Goal: Task Accomplishment & Management: Use online tool/utility

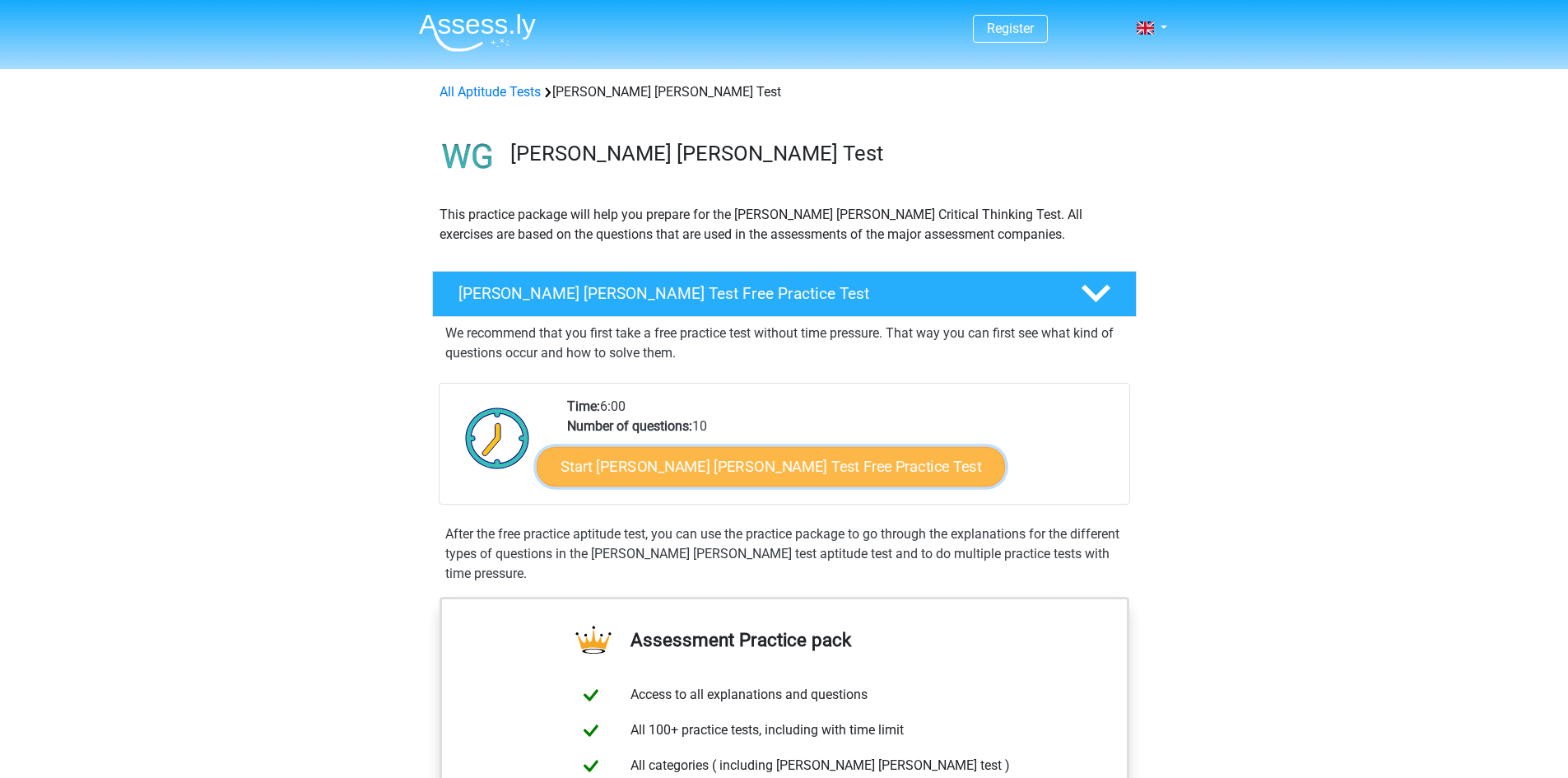
click at [805, 465] on link "Start [PERSON_NAME] [PERSON_NAME] Test Free Practice Test" at bounding box center [770, 467] width 469 height 40
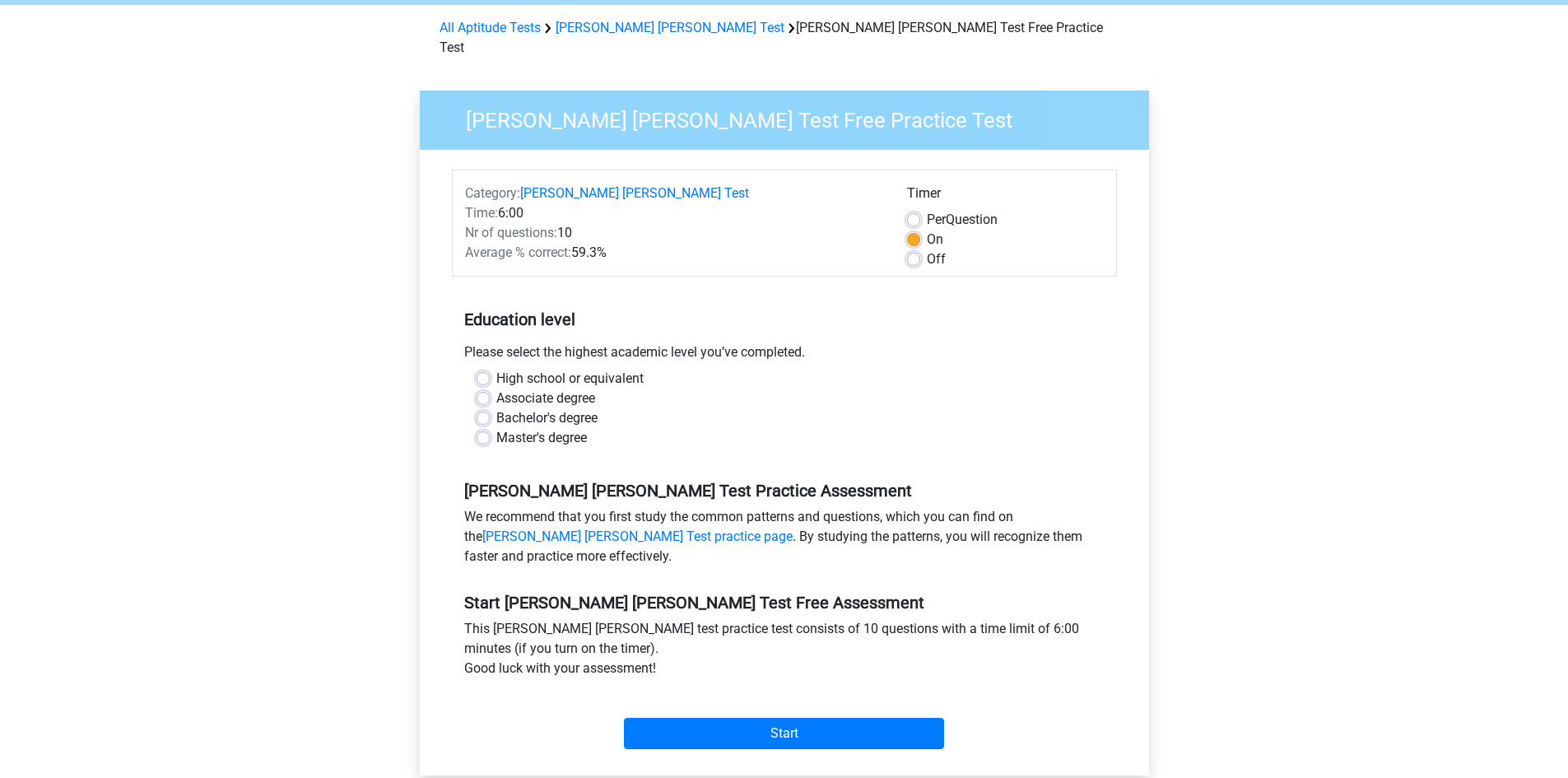
scroll to position [164, 0]
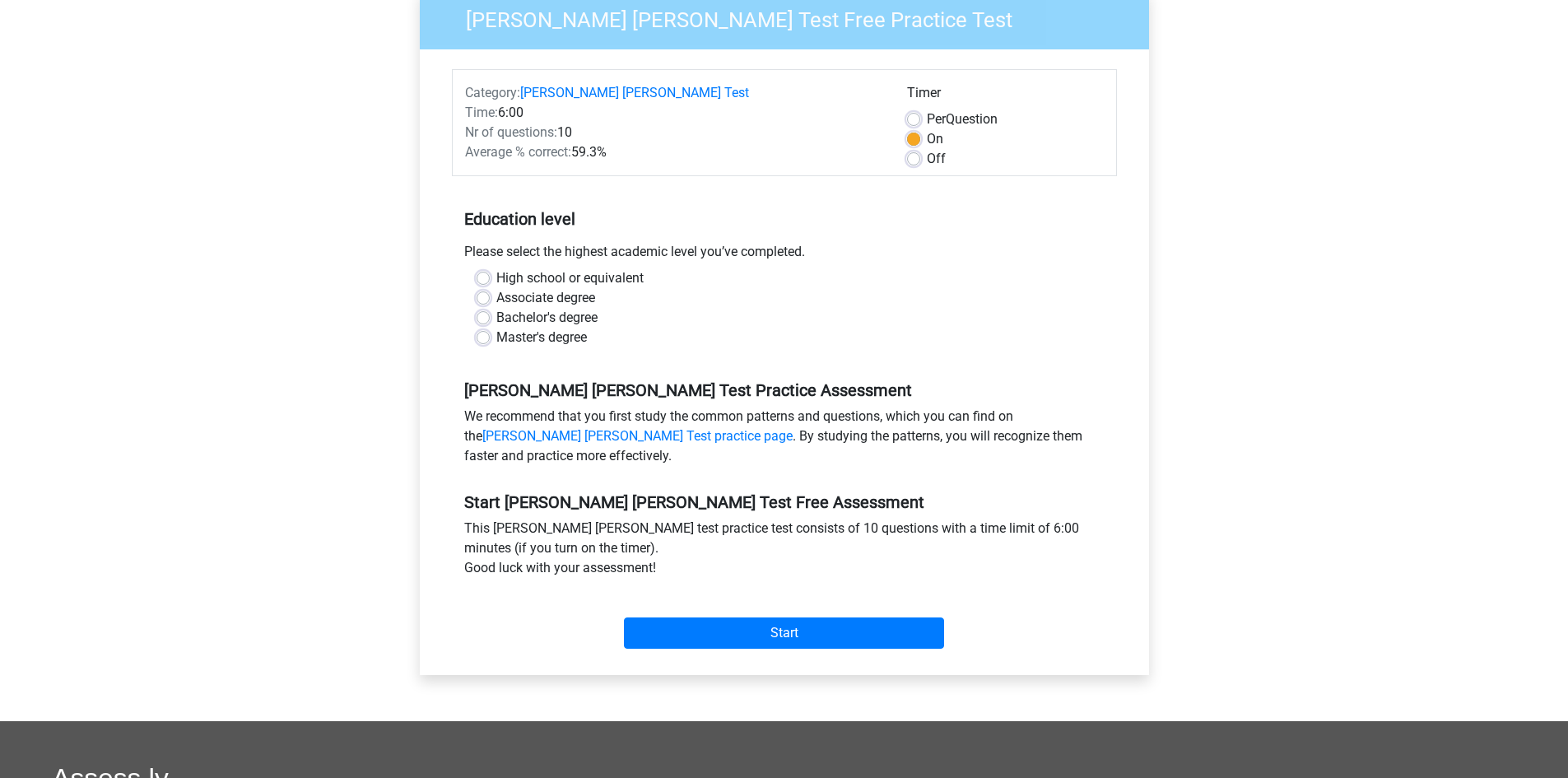
click at [496, 269] on label "High school or equivalent" at bounding box center [570, 279] width 147 height 20
click at [479, 269] on input "High school or equivalent" at bounding box center [483, 277] width 13 height 17
radio input "true"
click at [727, 617] on input "Start" at bounding box center [784, 632] width 320 height 31
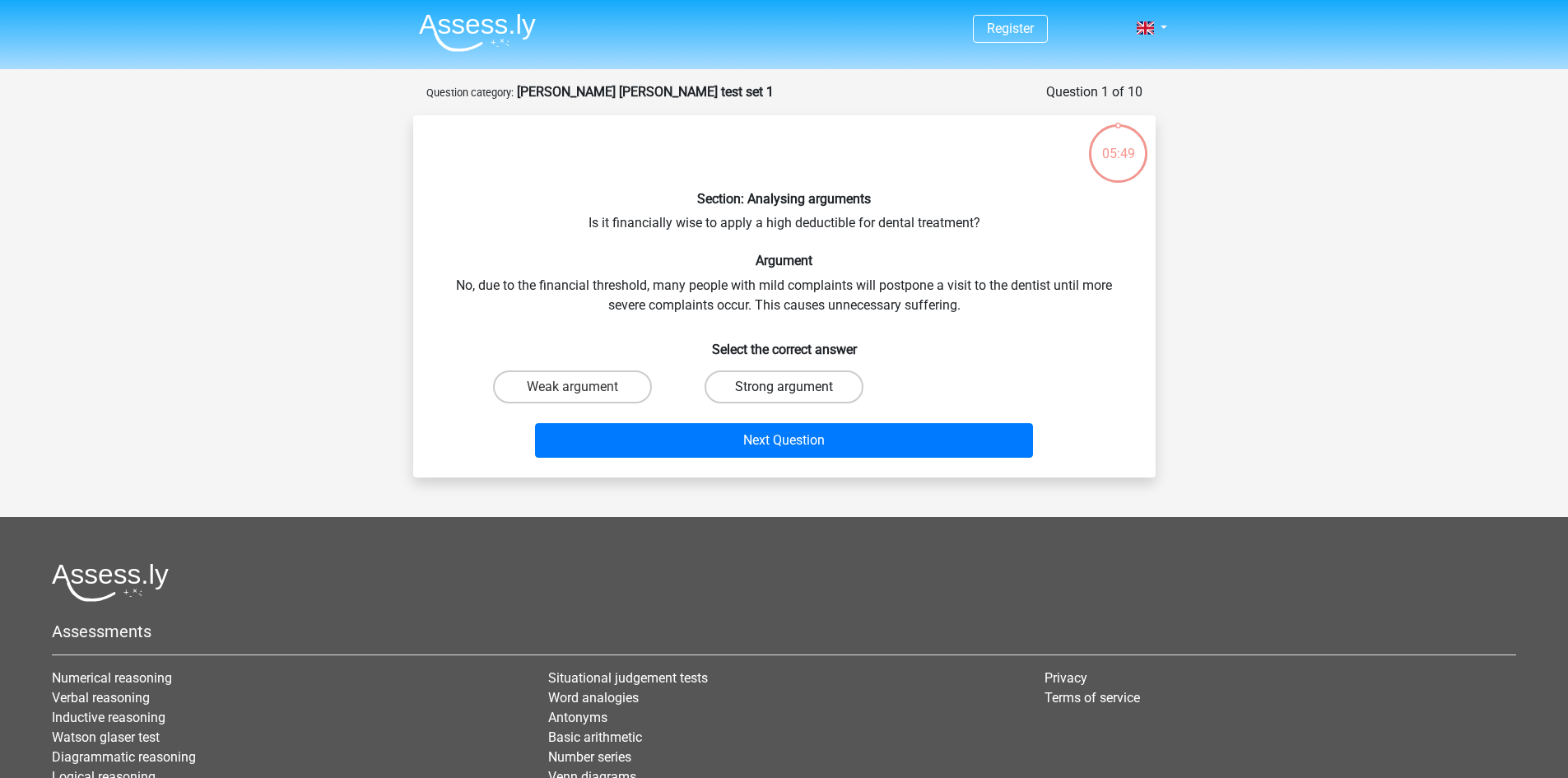
click at [813, 377] on label "Strong argument" at bounding box center [784, 386] width 159 height 33
click at [794, 387] on input "Strong argument" at bounding box center [789, 392] width 11 height 11
radio input "true"
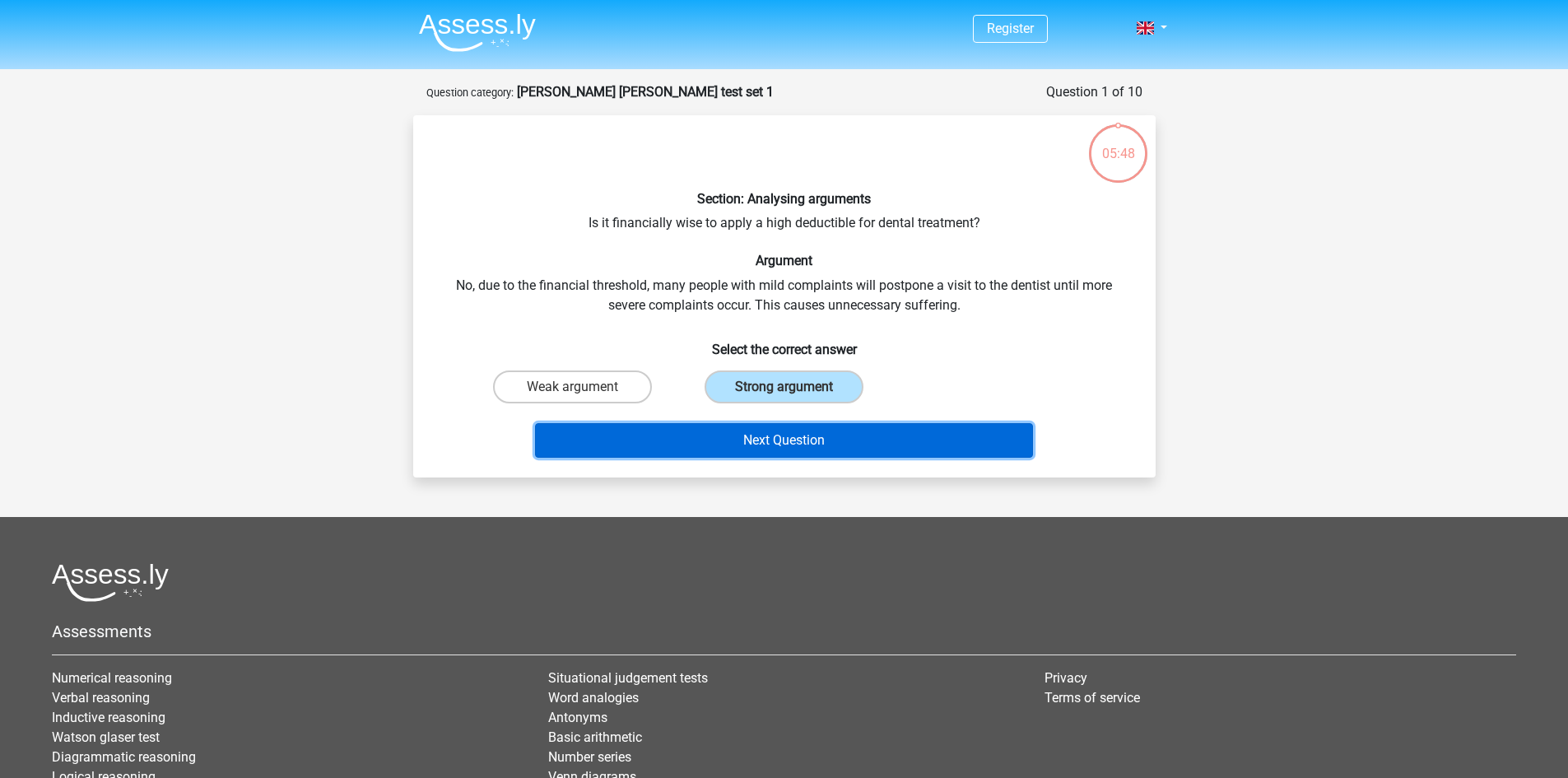
click at [844, 437] on button "Next Question" at bounding box center [784, 440] width 497 height 35
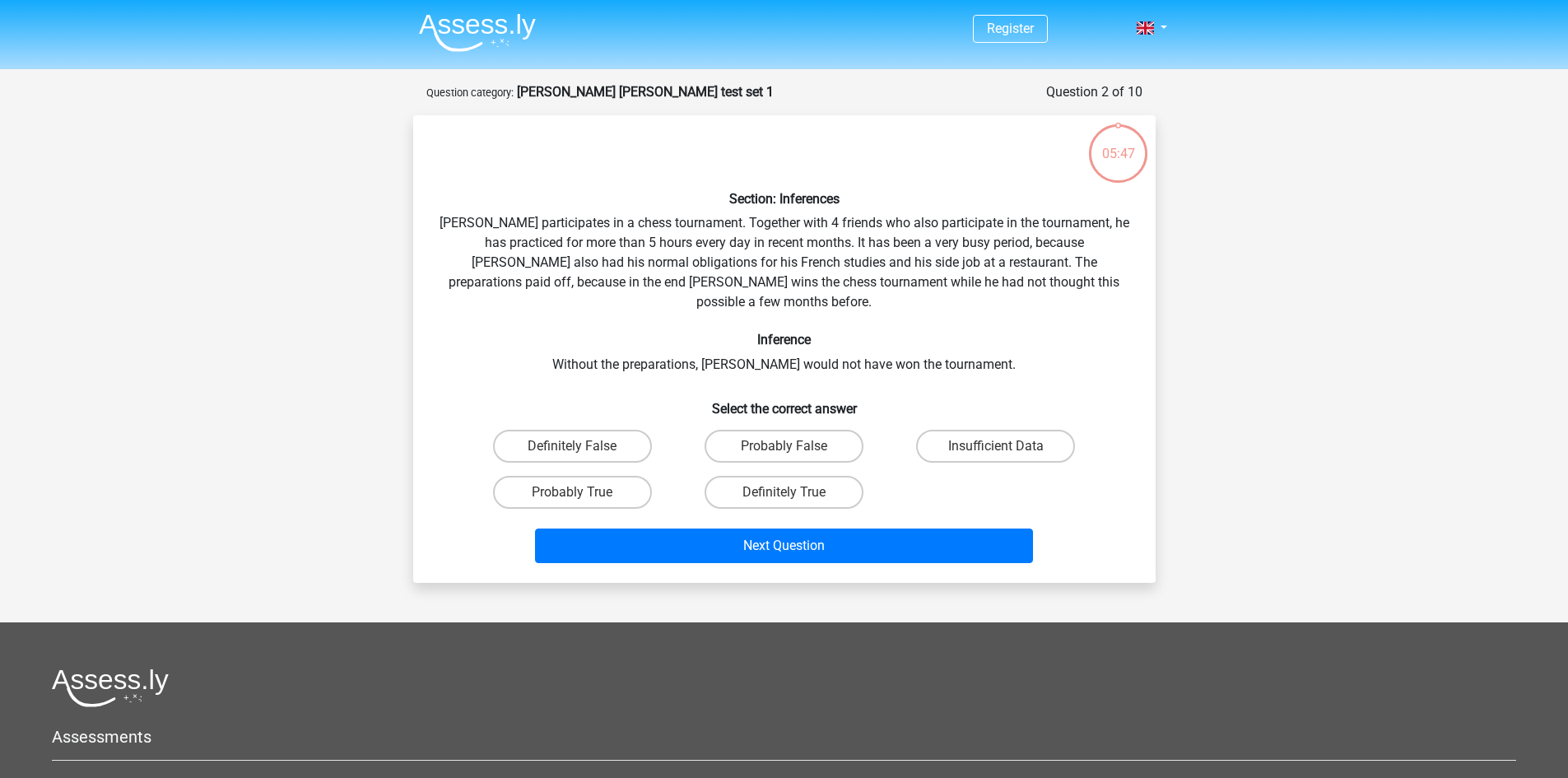
scroll to position [83, 0]
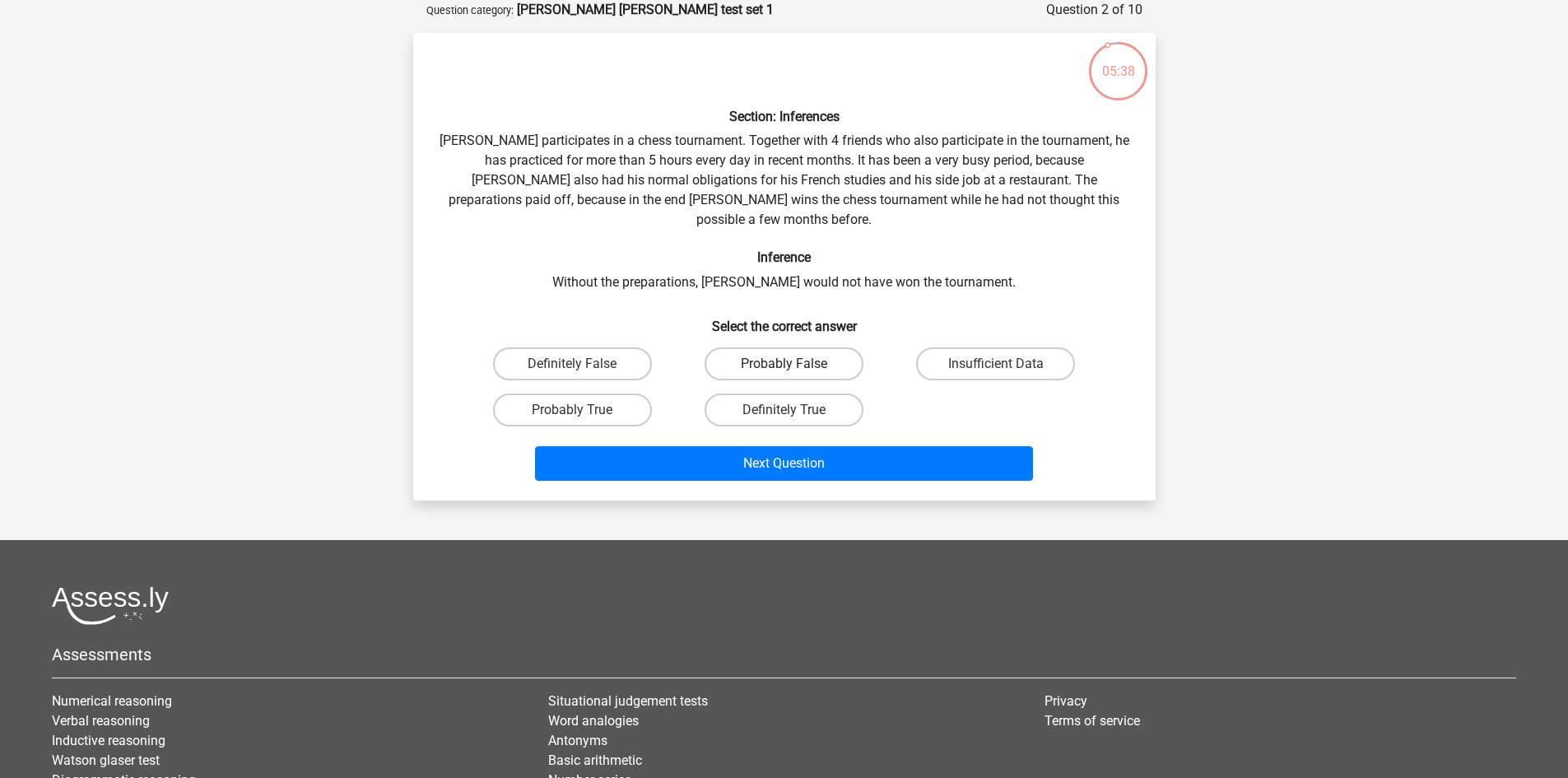
click at [831, 347] on label "Probably False" at bounding box center [784, 363] width 159 height 33
click at [794, 364] on input "Probably False" at bounding box center [789, 369] width 11 height 11
radio input "true"
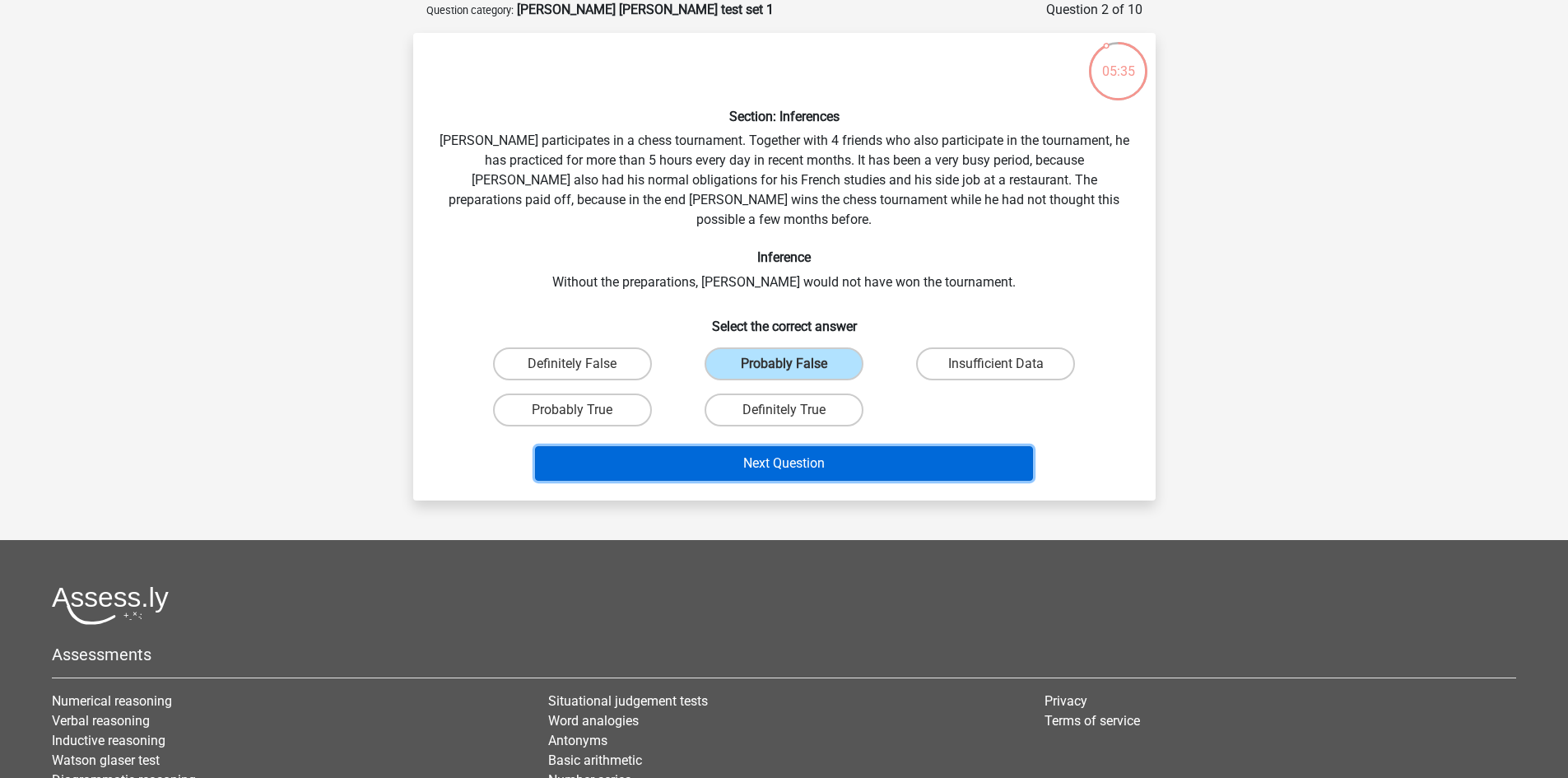
click at [922, 446] on button "Next Question" at bounding box center [784, 463] width 497 height 35
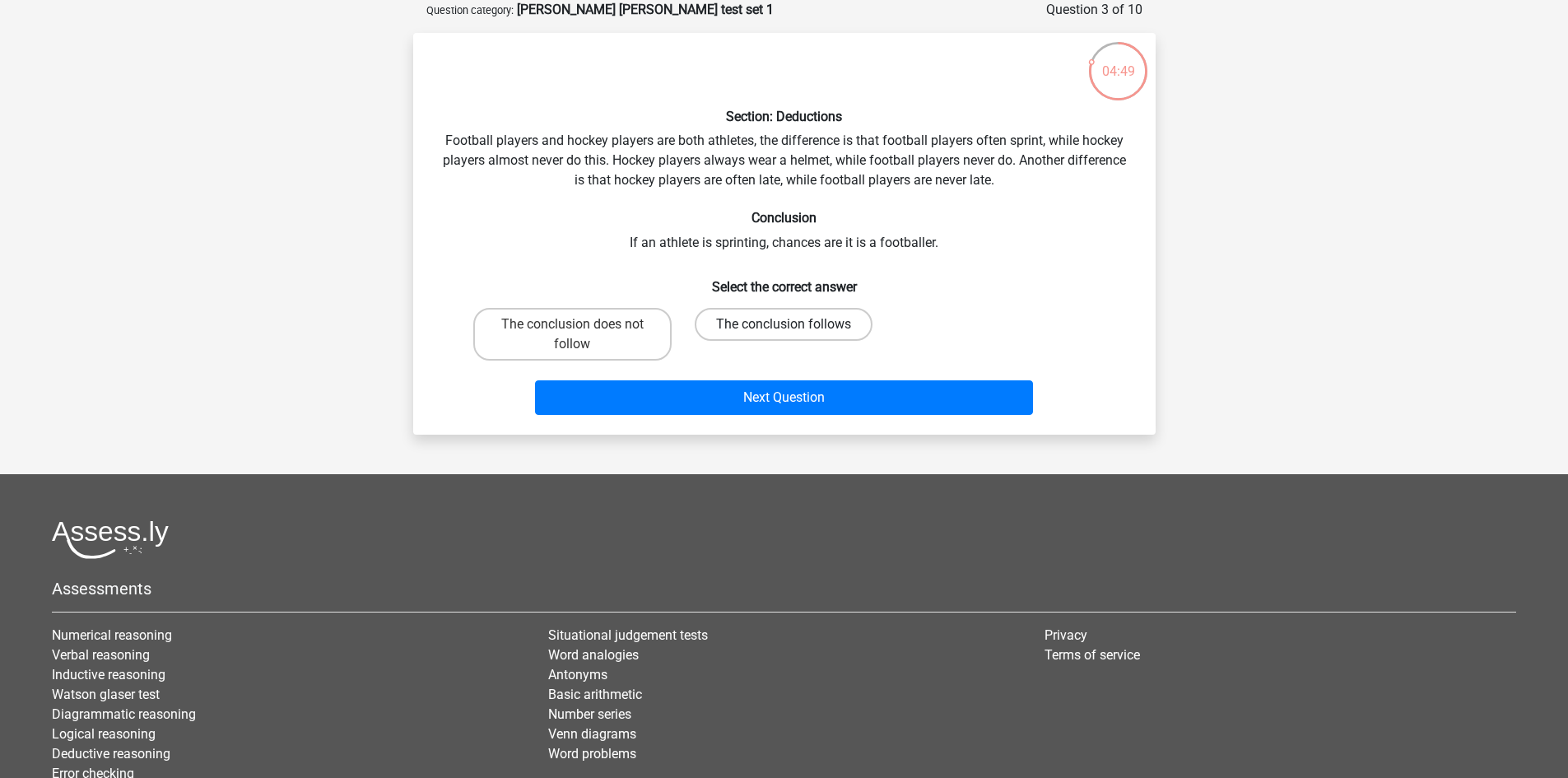
click at [706, 317] on label "The conclusion follows" at bounding box center [783, 323] width 178 height 33
click at [784, 324] on input "The conclusion follows" at bounding box center [789, 329] width 11 height 11
radio input "true"
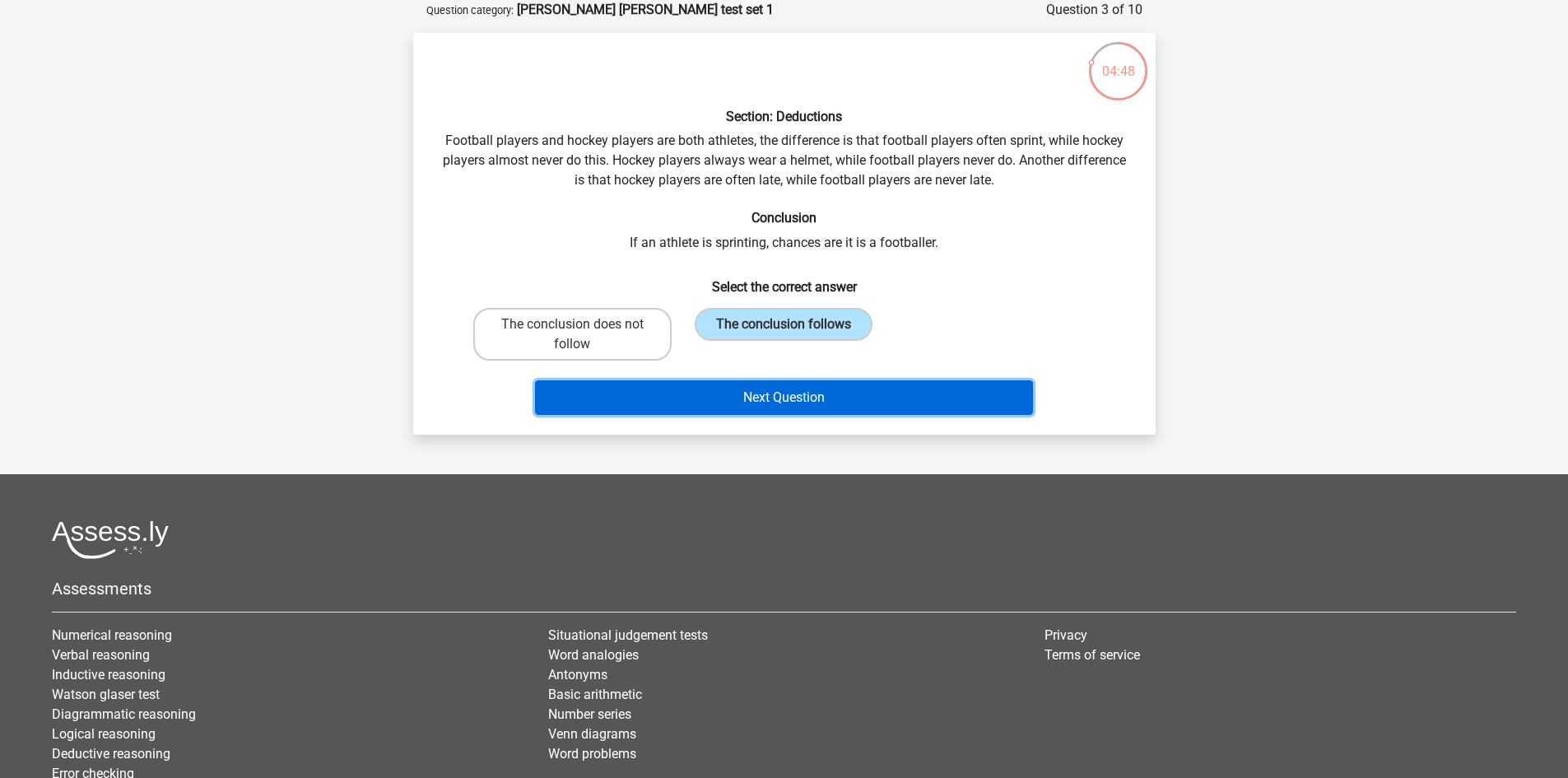
click at [759, 401] on button "Next Question" at bounding box center [784, 397] width 497 height 35
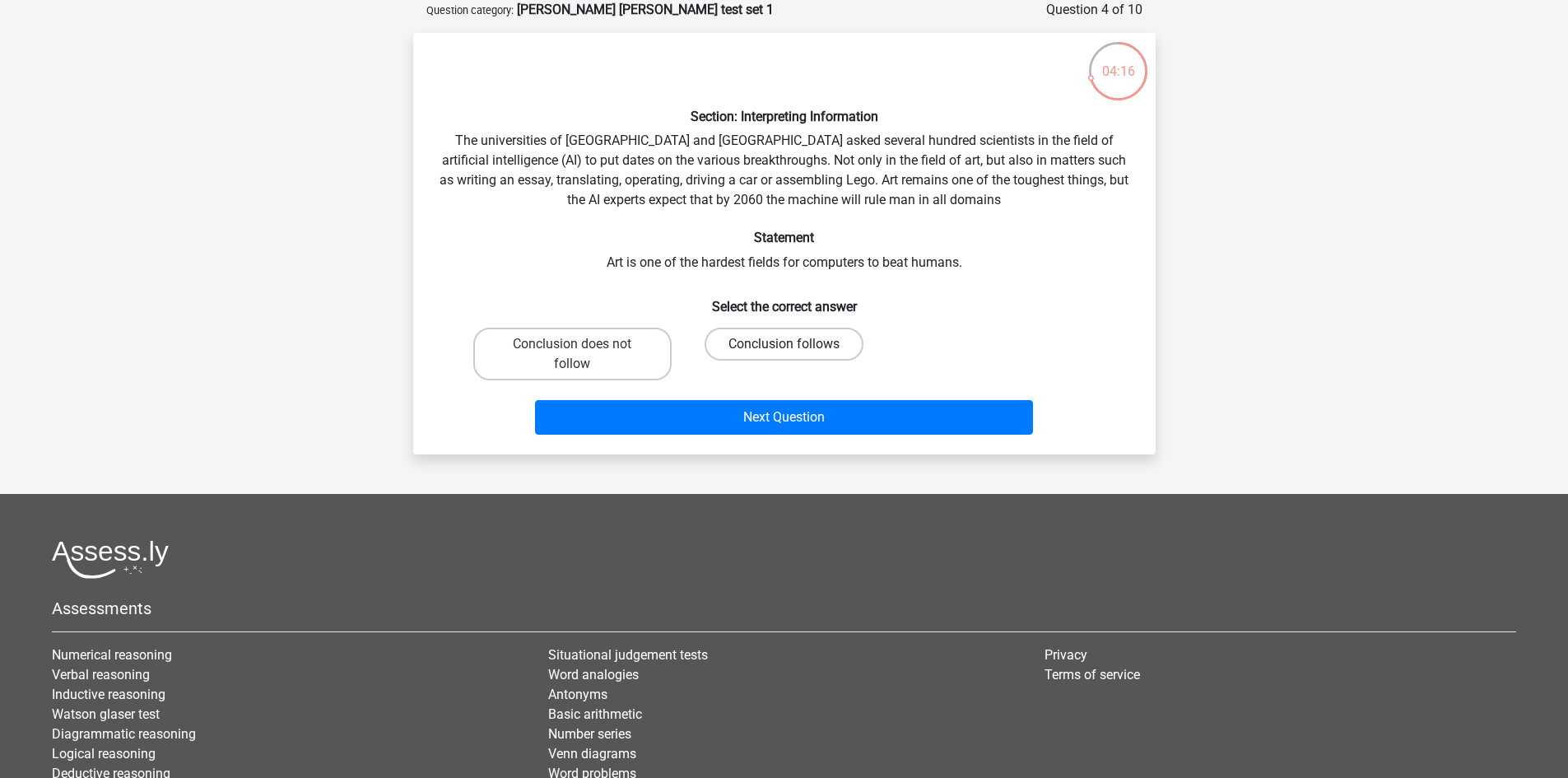
click at [760, 344] on label "Conclusion follows" at bounding box center [784, 343] width 159 height 33
click at [784, 344] on input "Conclusion follows" at bounding box center [789, 349] width 11 height 11
radio input "true"
click at [735, 398] on div "Next Question" at bounding box center [784, 414] width 689 height 55
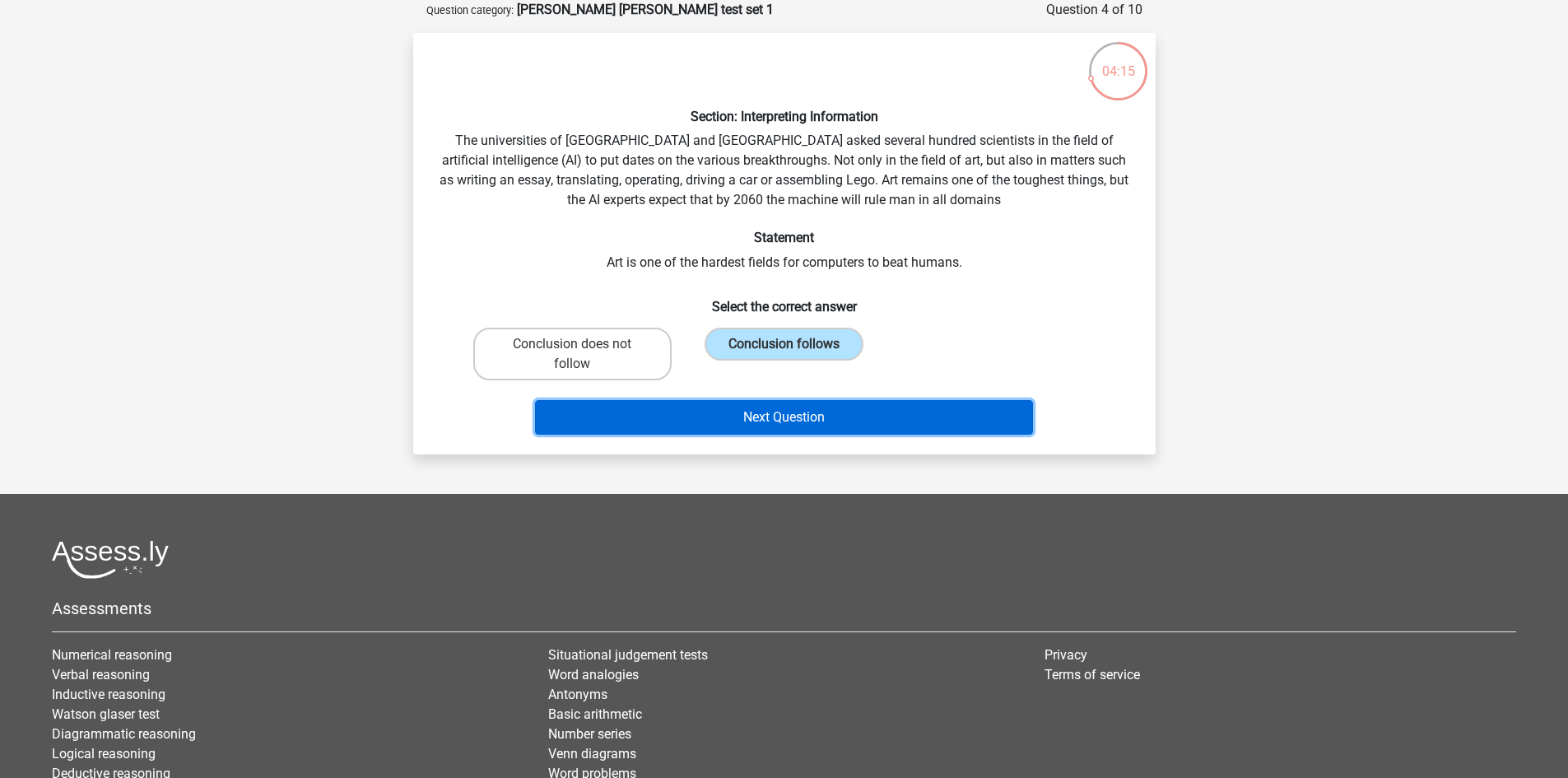
click at [741, 402] on button "Next Question" at bounding box center [784, 417] width 497 height 35
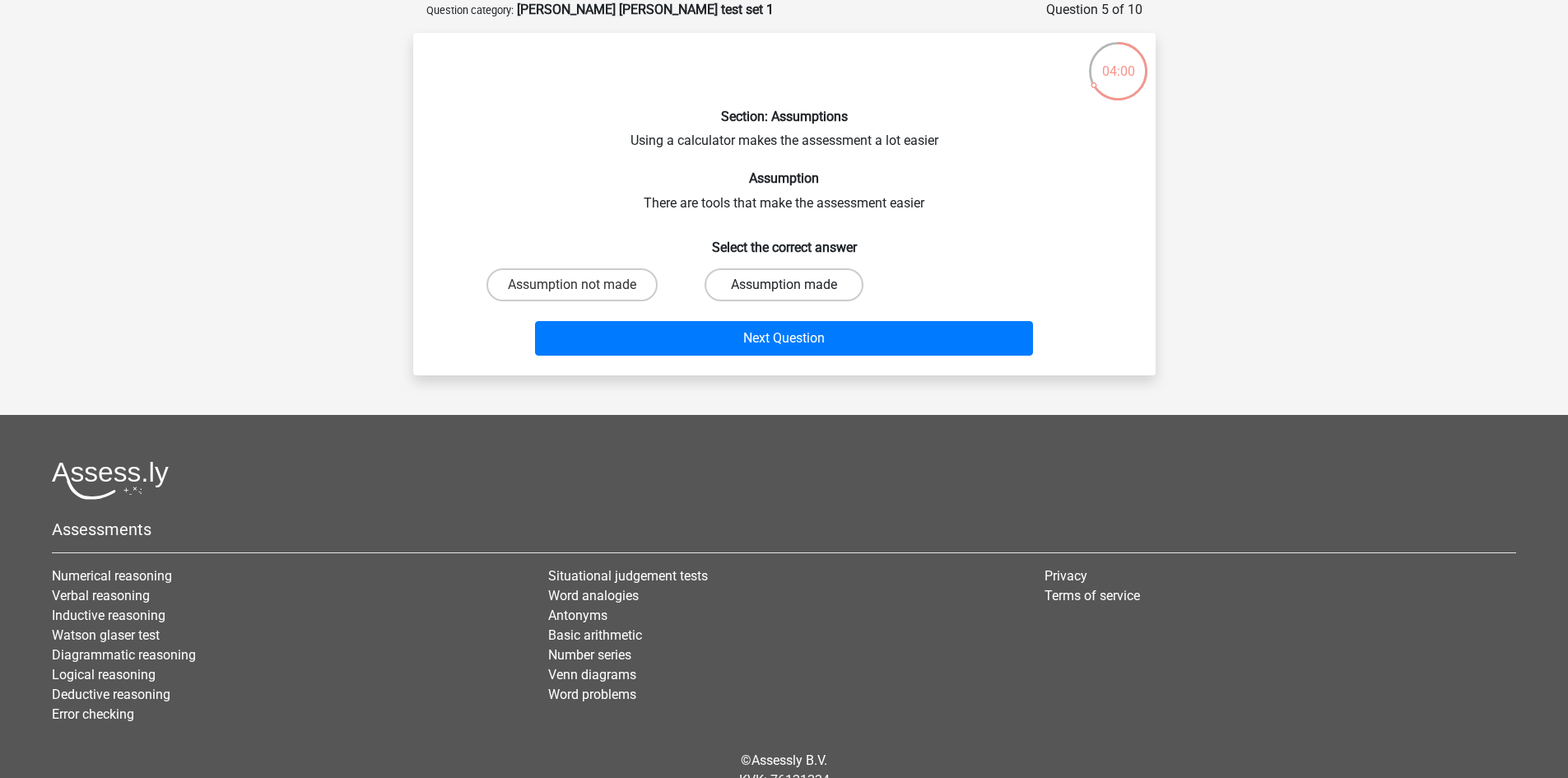
click at [833, 292] on label "Assumption made" at bounding box center [784, 285] width 159 height 33
click at [794, 292] on input "Assumption made" at bounding box center [789, 290] width 11 height 11
radio input "true"
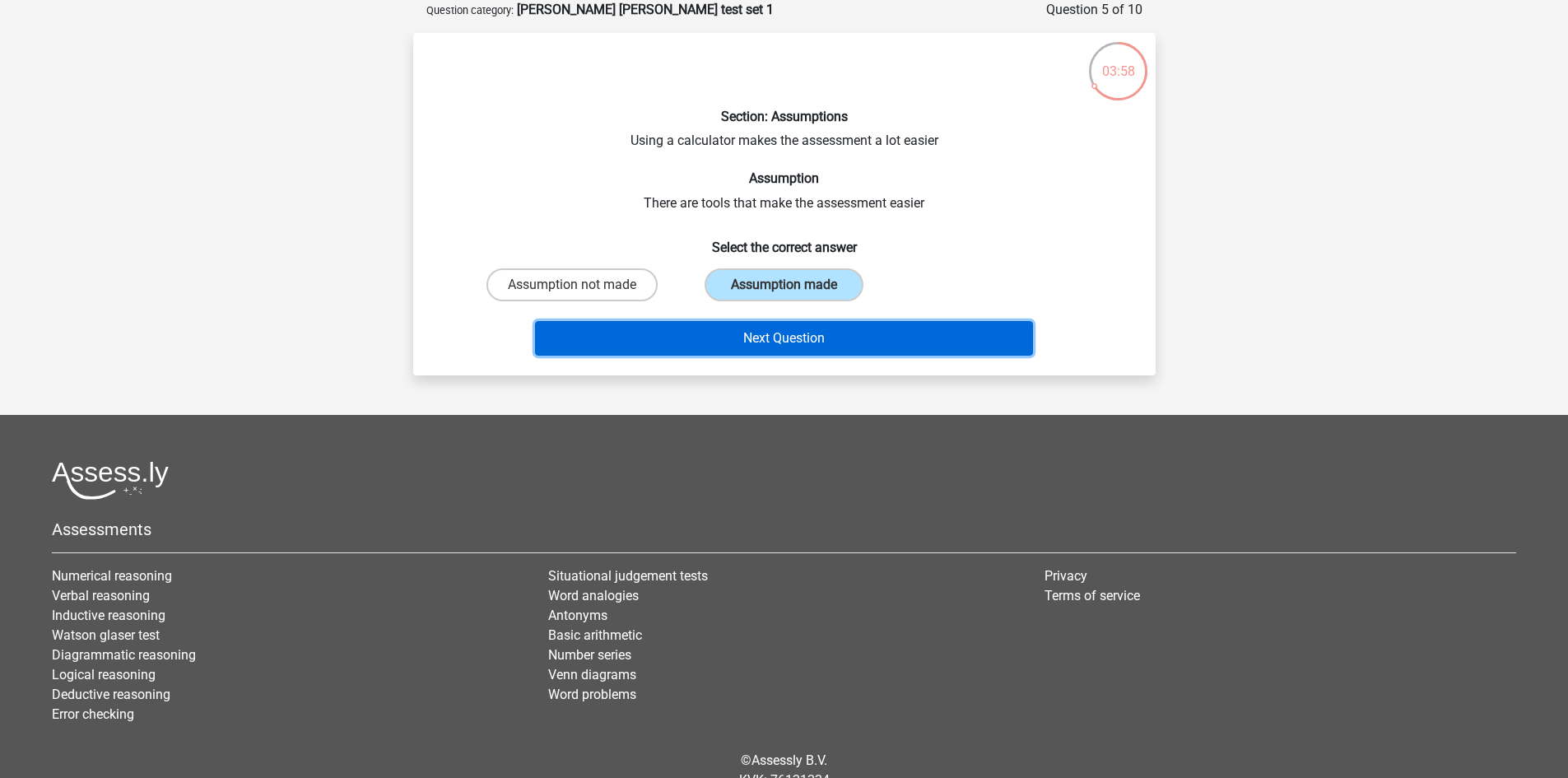
click at [846, 331] on button "Next Question" at bounding box center [784, 338] width 497 height 35
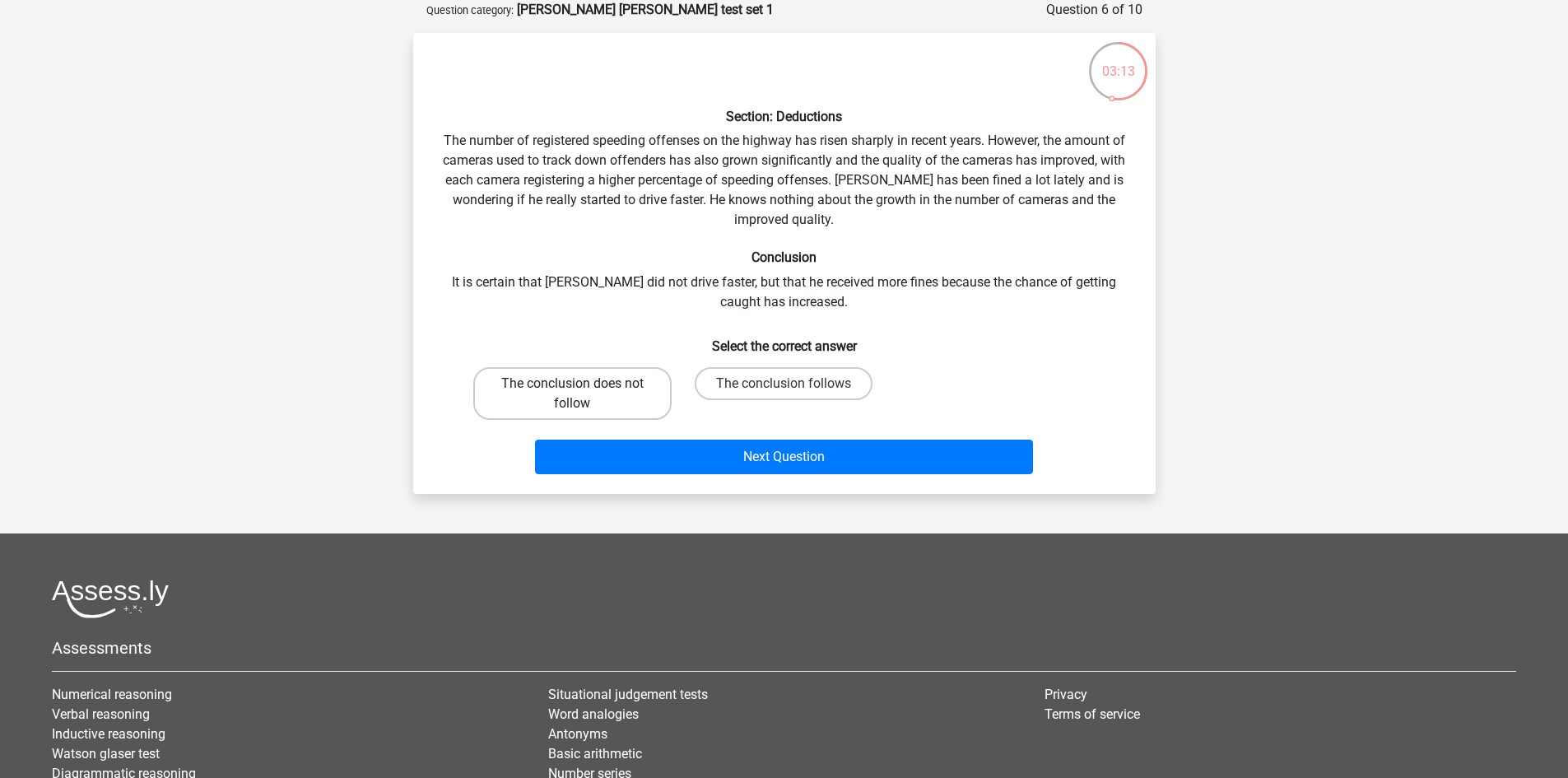
click at [633, 403] on label "The conclusion does not follow" at bounding box center [572, 393] width 198 height 53
click at [583, 394] on input "The conclusion does not follow" at bounding box center [577, 388] width 11 height 11
radio input "true"
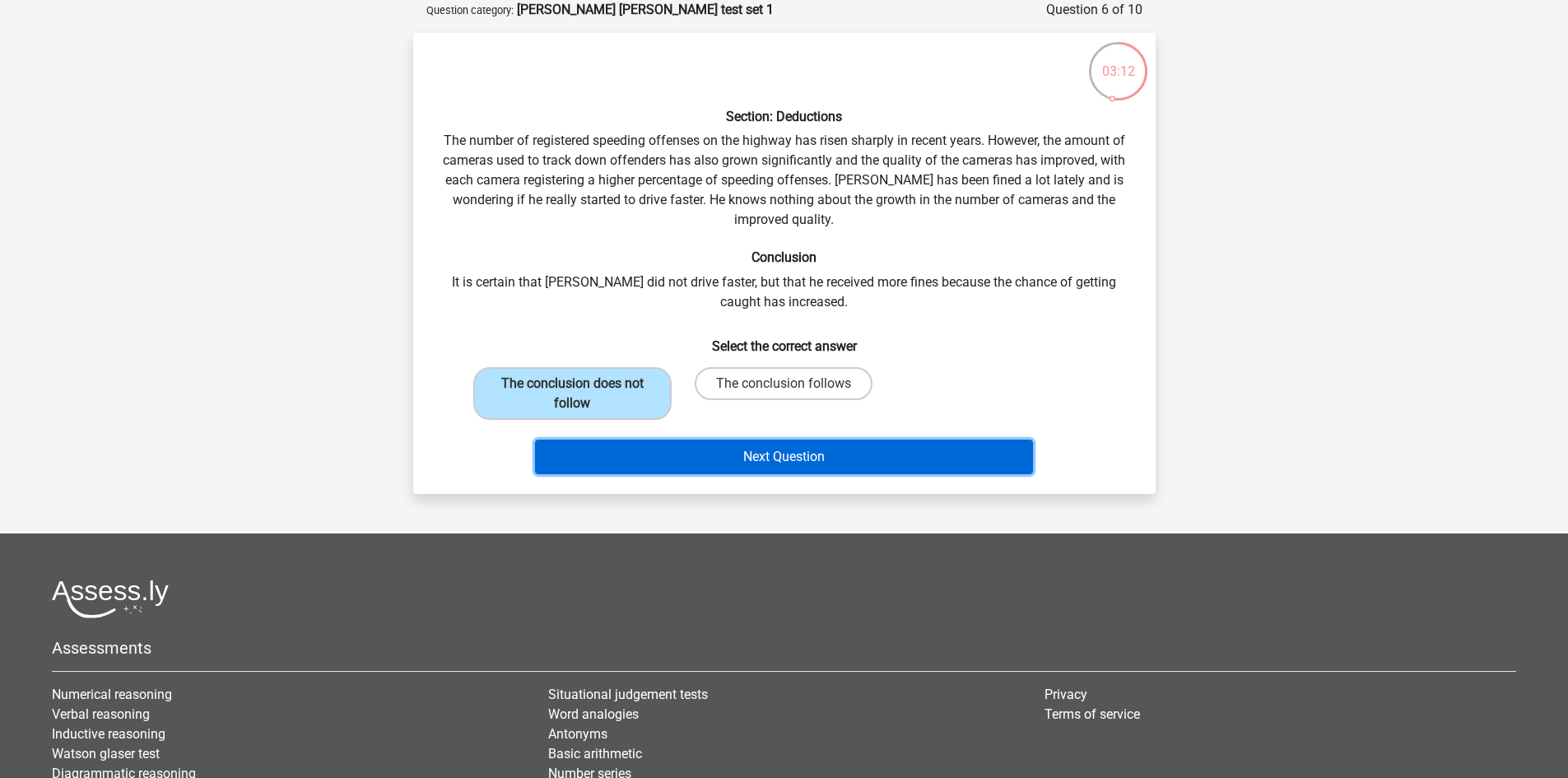
click at [709, 456] on button "Next Question" at bounding box center [784, 457] width 497 height 35
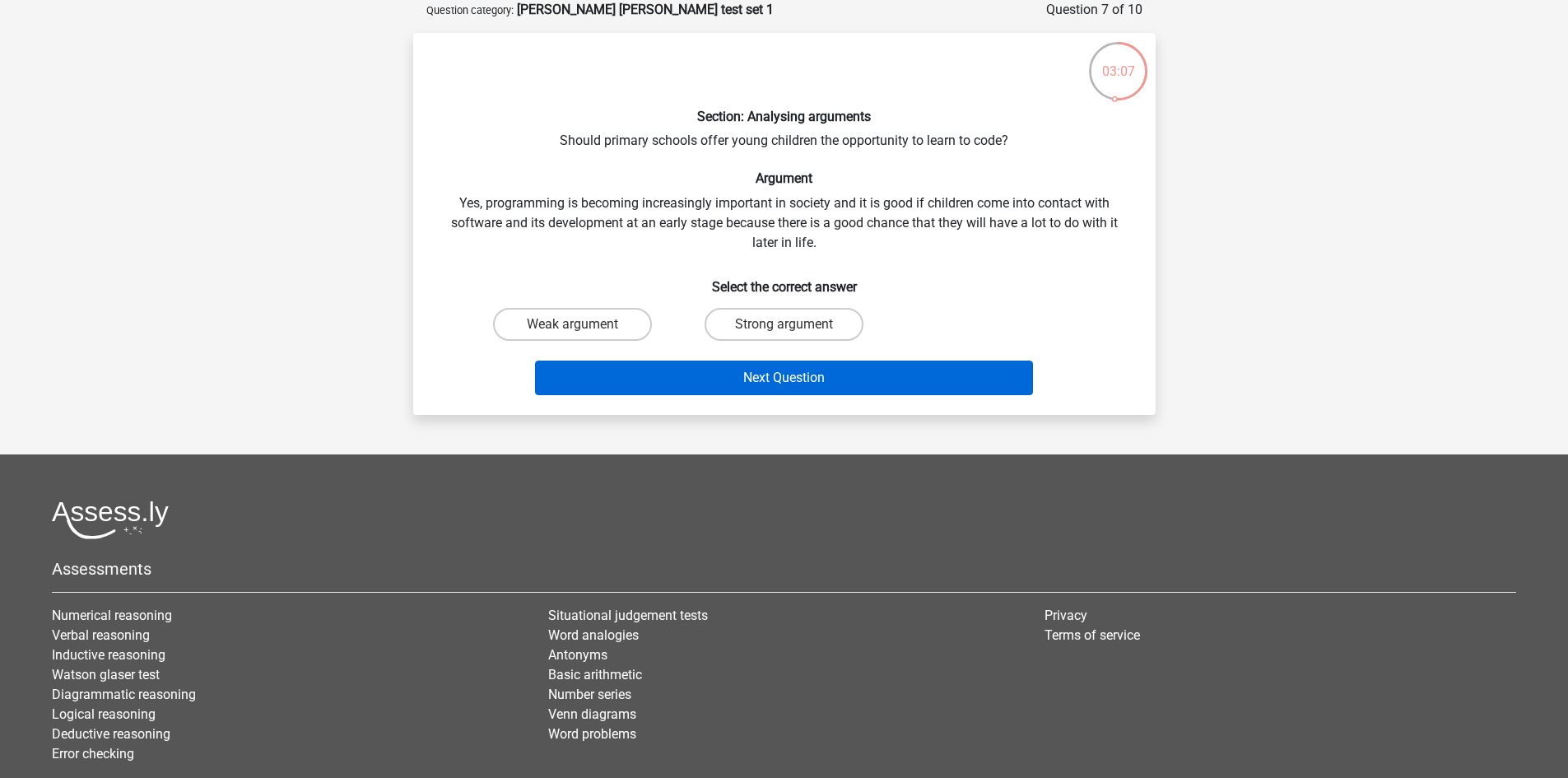
drag, startPoint x: 817, startPoint y: 317, endPoint x: 797, endPoint y: 378, distance: 64.2
click at [803, 362] on div "Section: Analysing arguments Should primary schools offer young children the op…" at bounding box center [784, 223] width 729 height 355
click at [797, 376] on button "Next Question" at bounding box center [784, 377] width 497 height 35
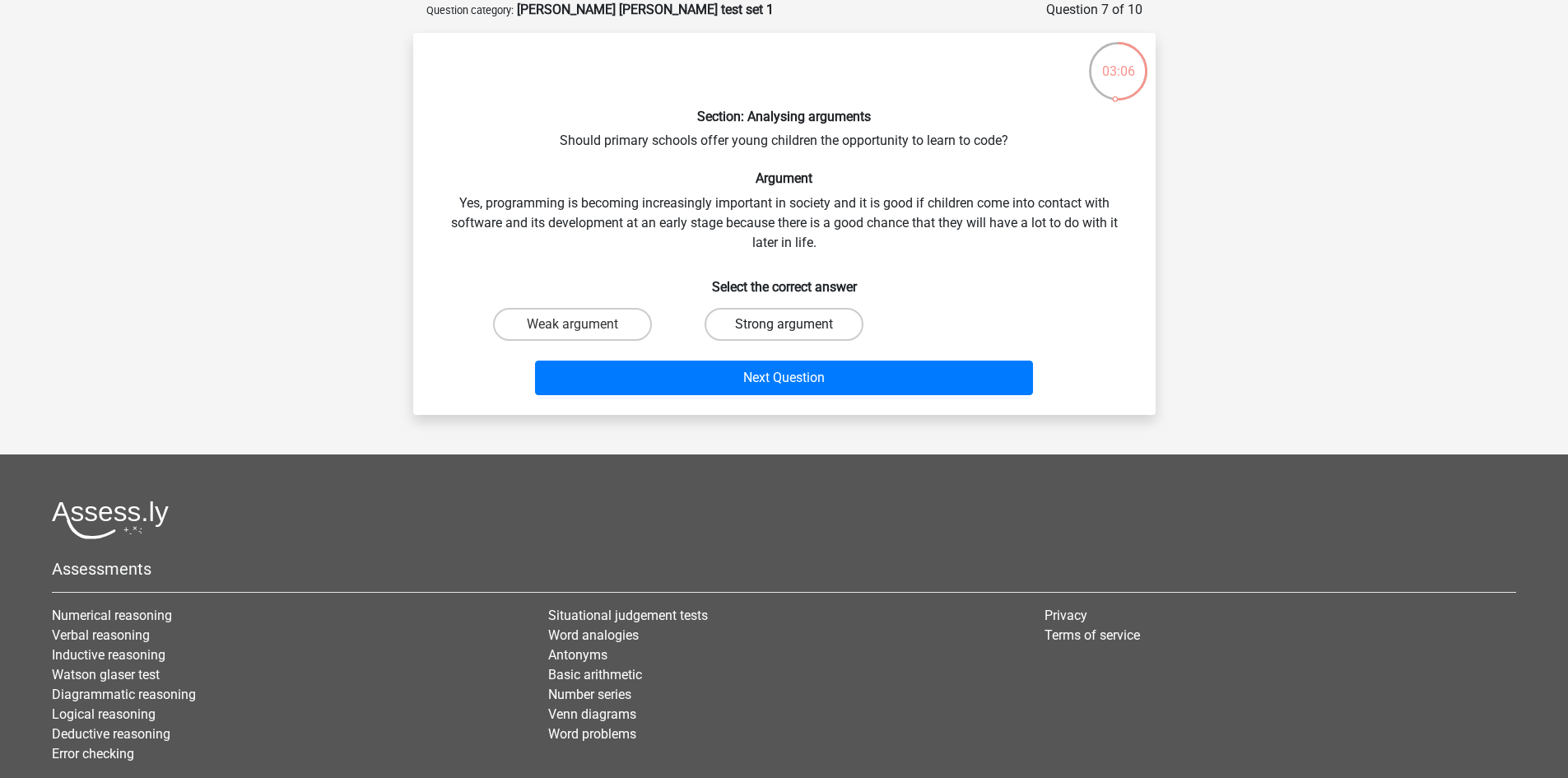
click at [779, 326] on label "Strong argument" at bounding box center [784, 323] width 159 height 33
click at [784, 326] on input "Strong argument" at bounding box center [789, 329] width 11 height 11
radio input "true"
click at [610, 315] on label "Weak argument" at bounding box center [573, 323] width 159 height 33
click at [583, 324] on input "Weak argument" at bounding box center [577, 329] width 11 height 11
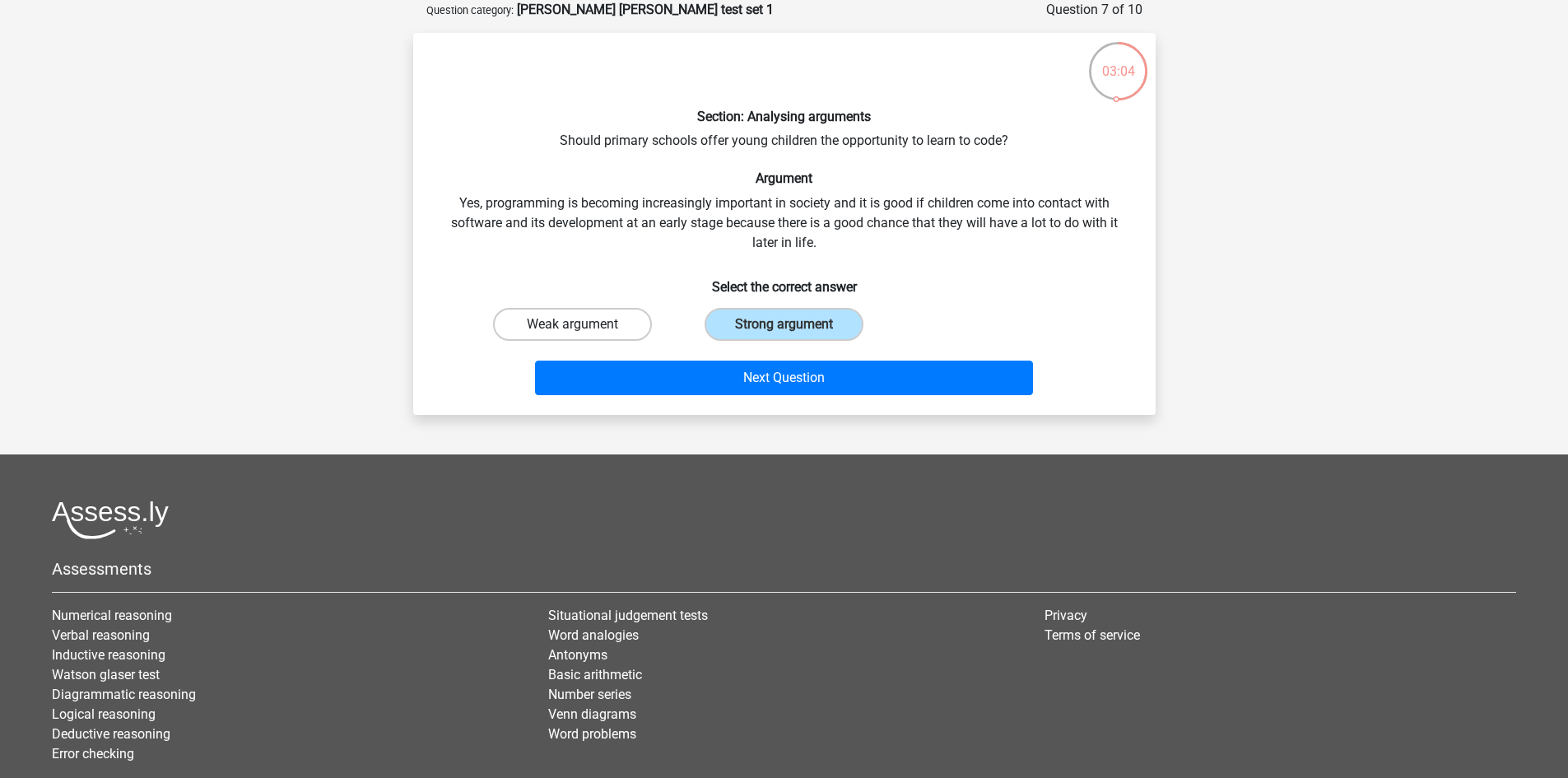
radio input "true"
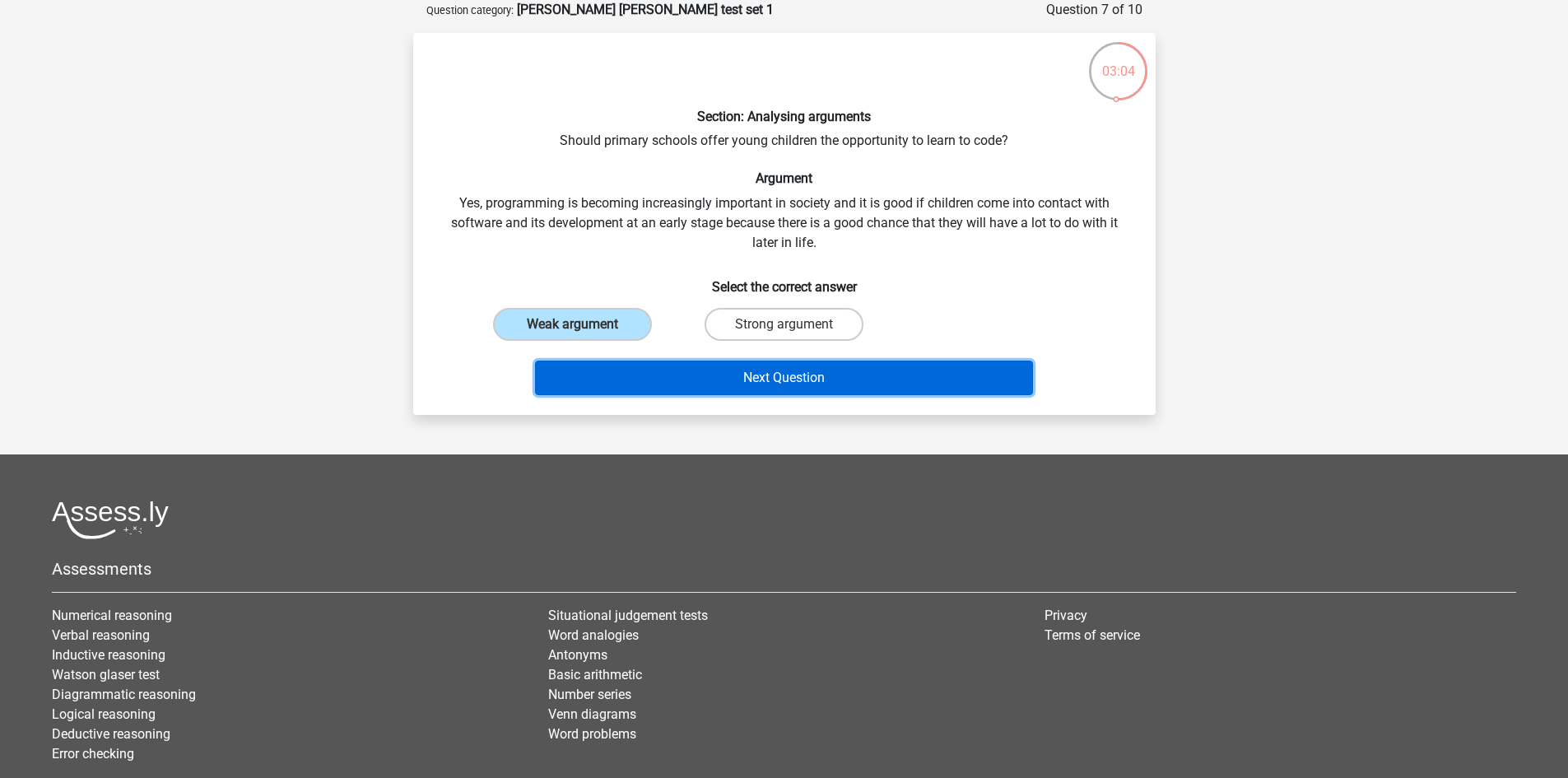
click at [628, 372] on button "Next Question" at bounding box center [784, 377] width 497 height 35
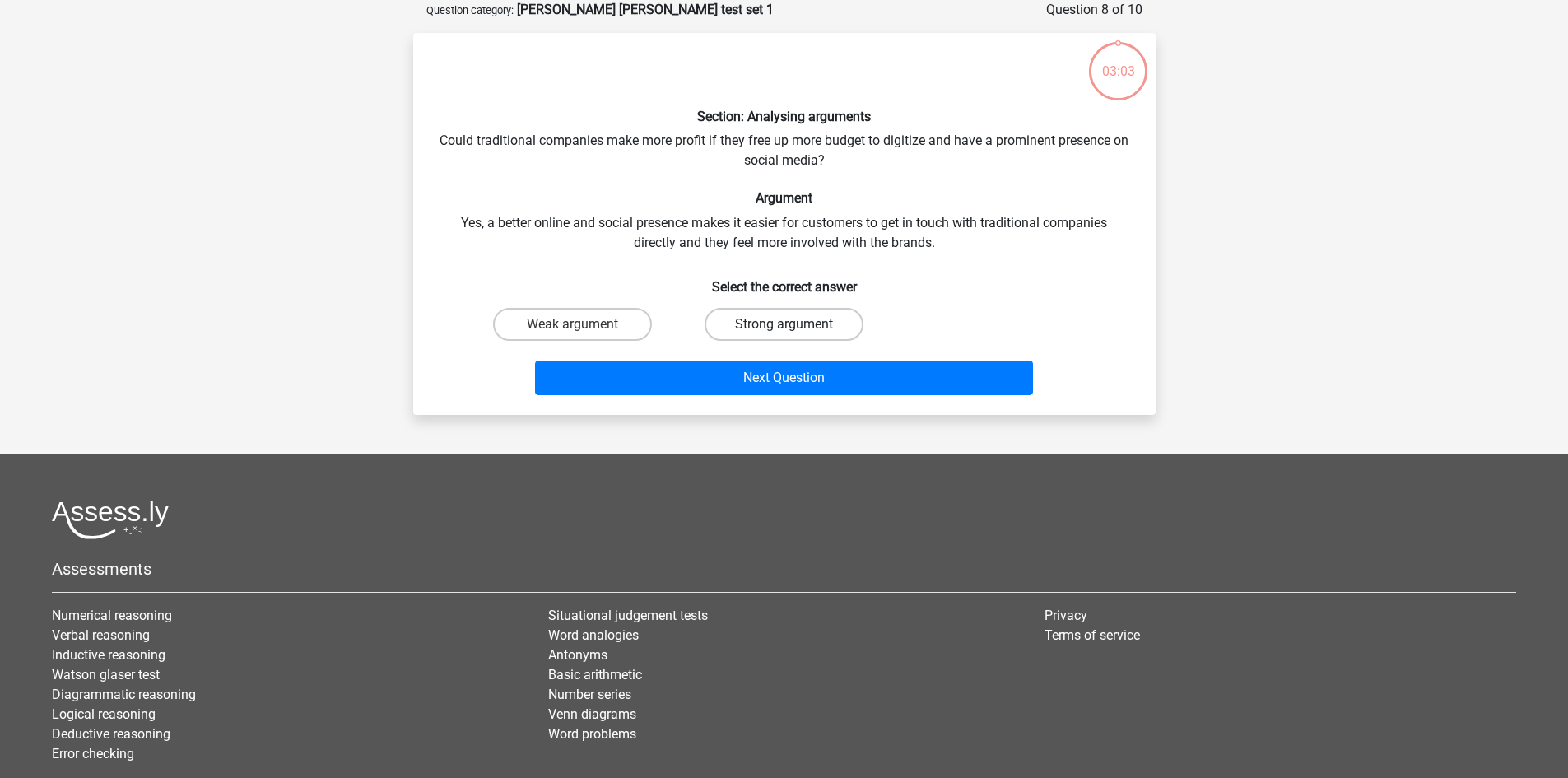
click at [733, 318] on label "Strong argument" at bounding box center [784, 323] width 159 height 33
click at [784, 324] on input "Strong argument" at bounding box center [789, 329] width 11 height 11
radio input "true"
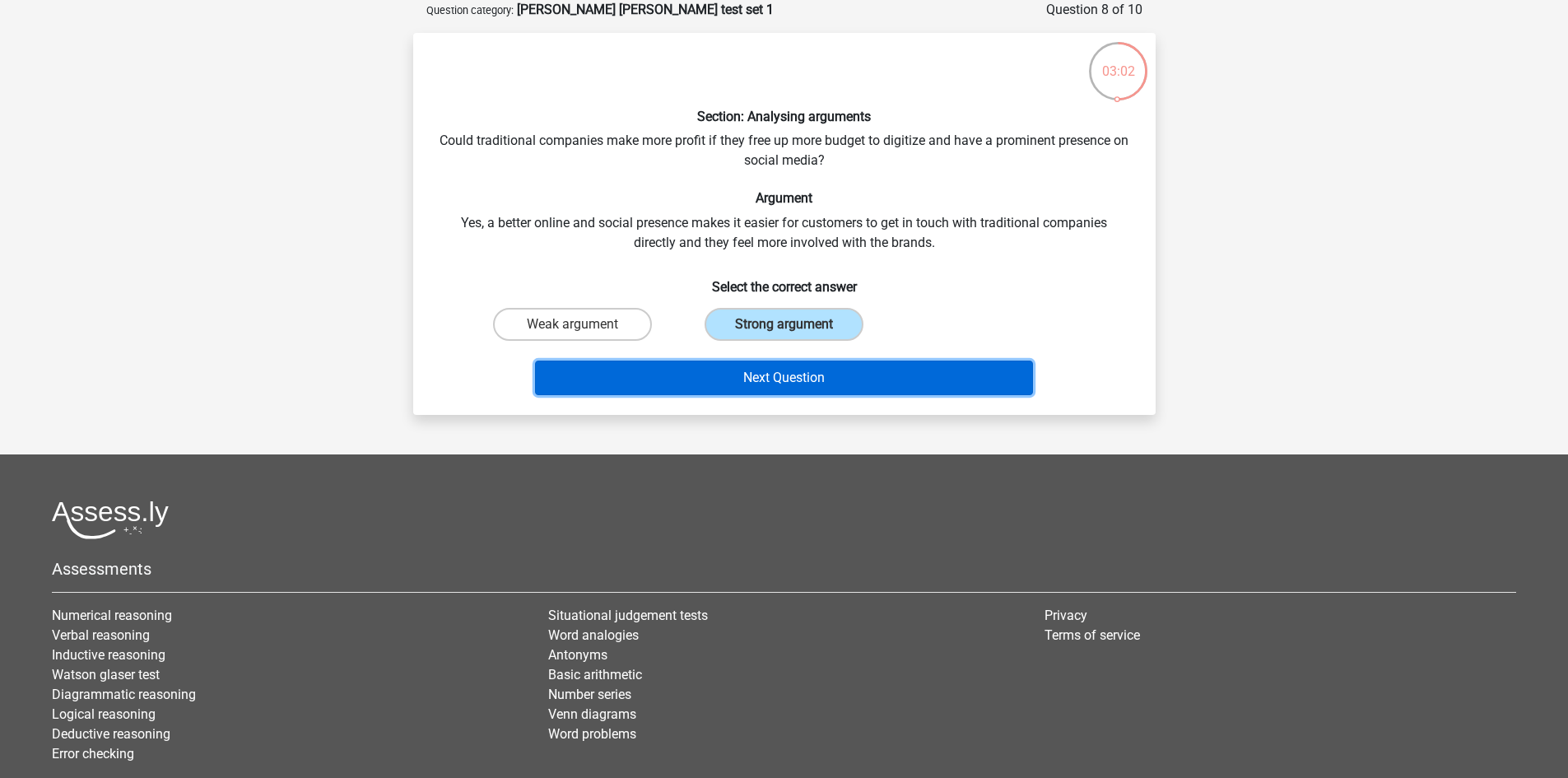
click at [747, 369] on button "Next Question" at bounding box center [784, 377] width 497 height 35
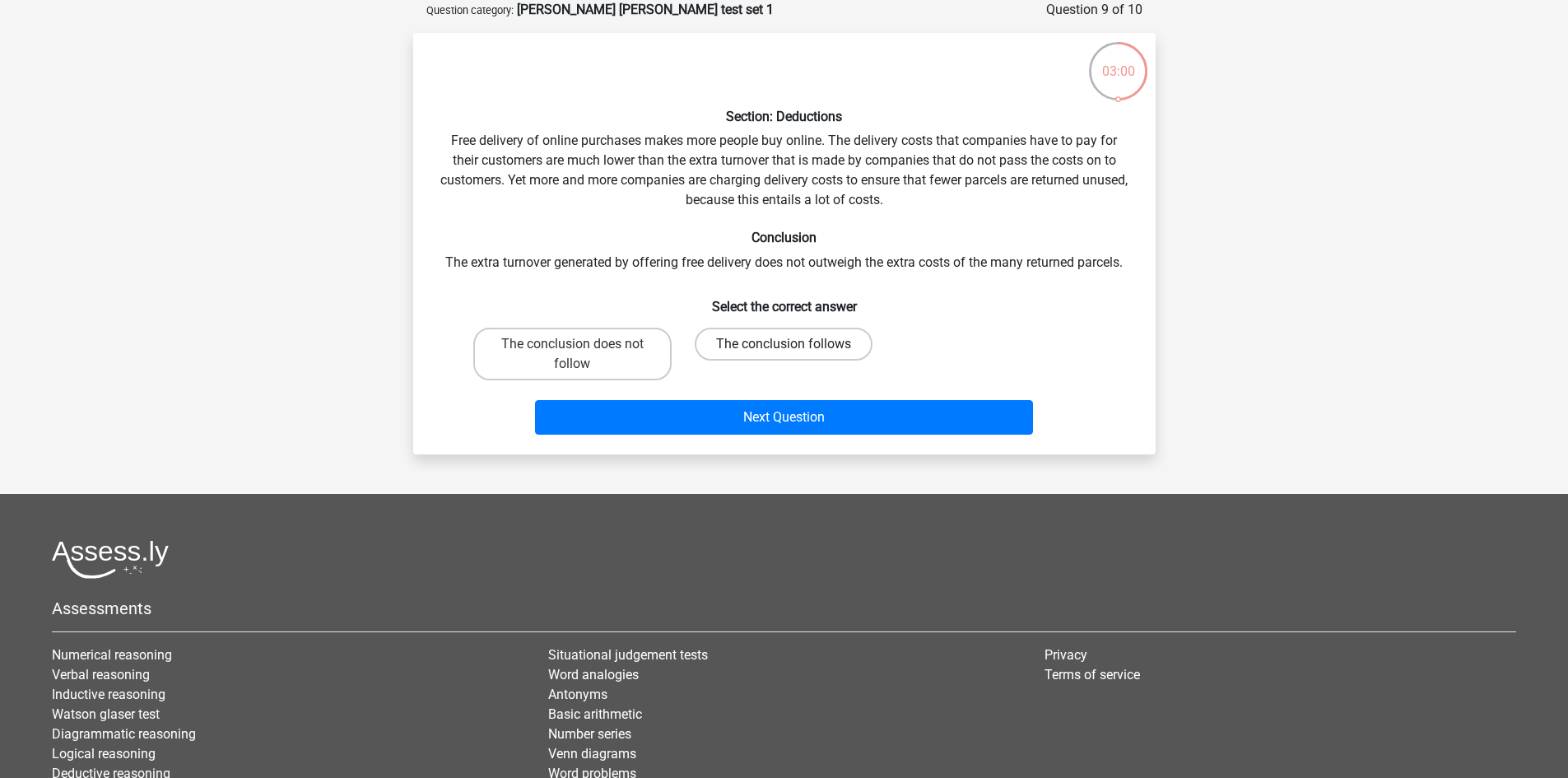
click at [748, 347] on label "The conclusion follows" at bounding box center [783, 343] width 178 height 33
click at [784, 347] on input "The conclusion follows" at bounding box center [789, 349] width 11 height 11
radio input "true"
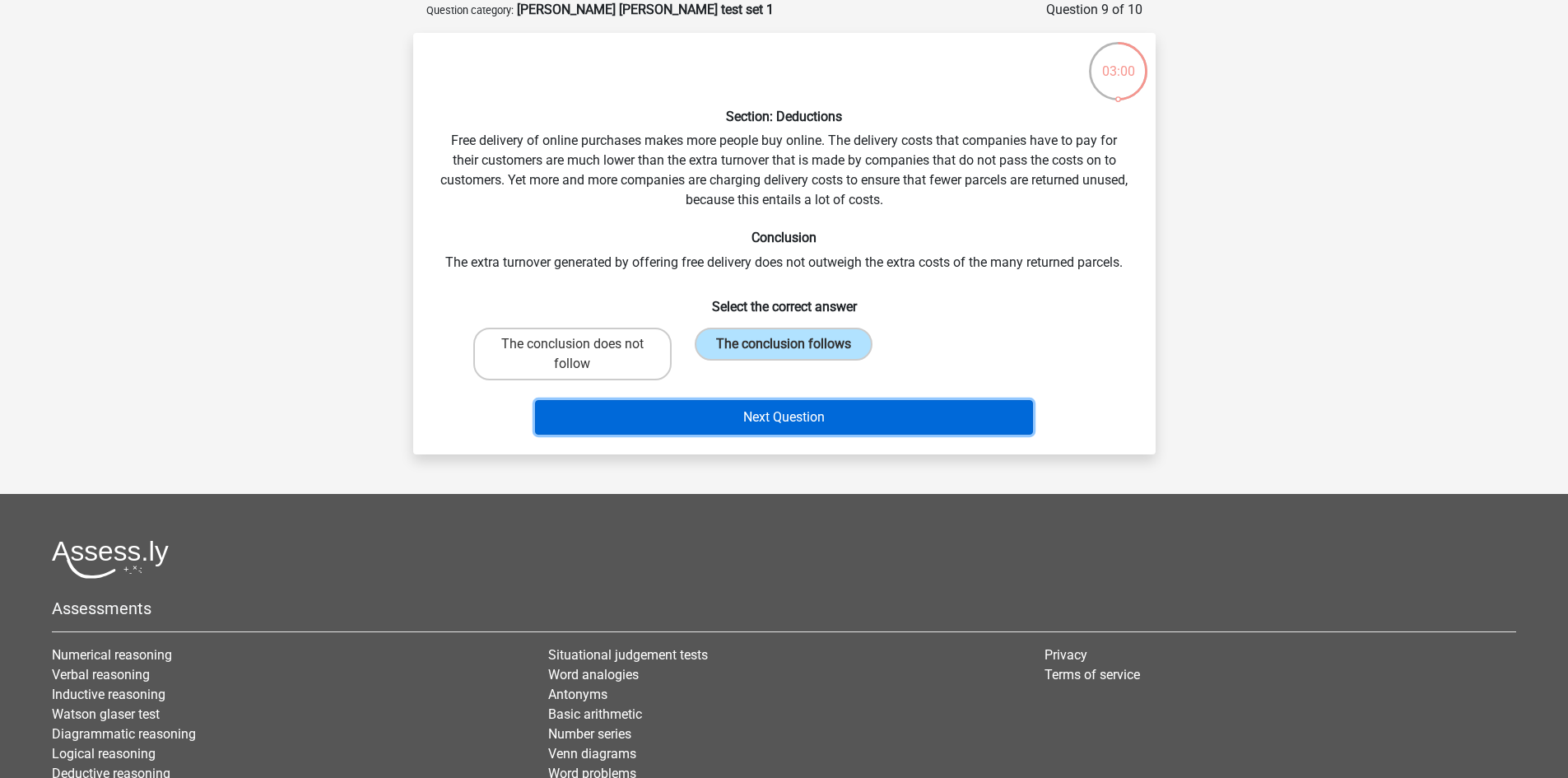
click at [767, 407] on button "Next Question" at bounding box center [784, 417] width 497 height 35
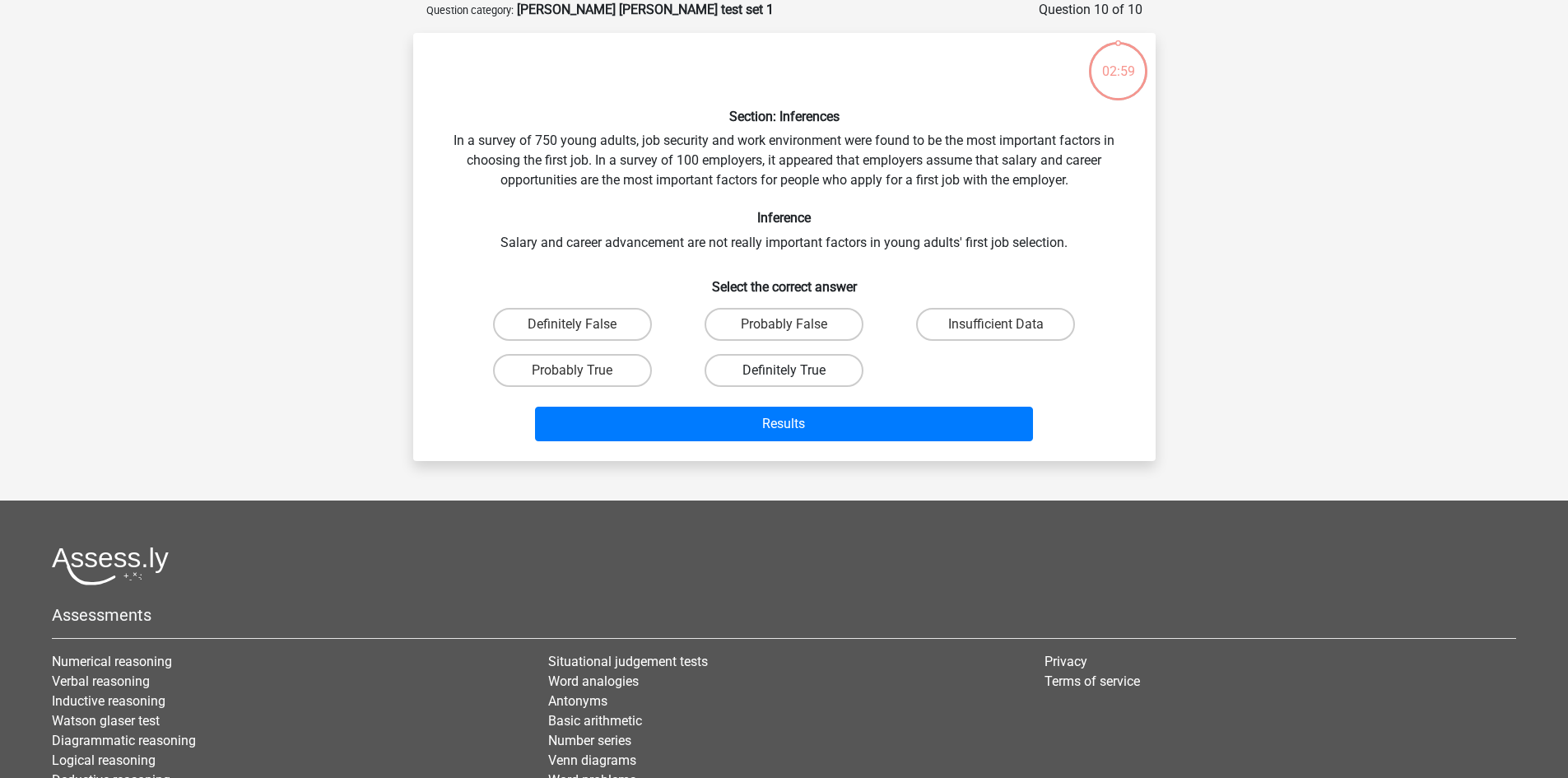
drag, startPoint x: 803, startPoint y: 354, endPoint x: 798, endPoint y: 376, distance: 22.6
click at [802, 355] on label "Definitely True" at bounding box center [784, 370] width 159 height 33
click at [794, 370] on input "Definitely True" at bounding box center [789, 375] width 11 height 11
radio input "true"
click at [812, 403] on div "Results" at bounding box center [784, 420] width 689 height 55
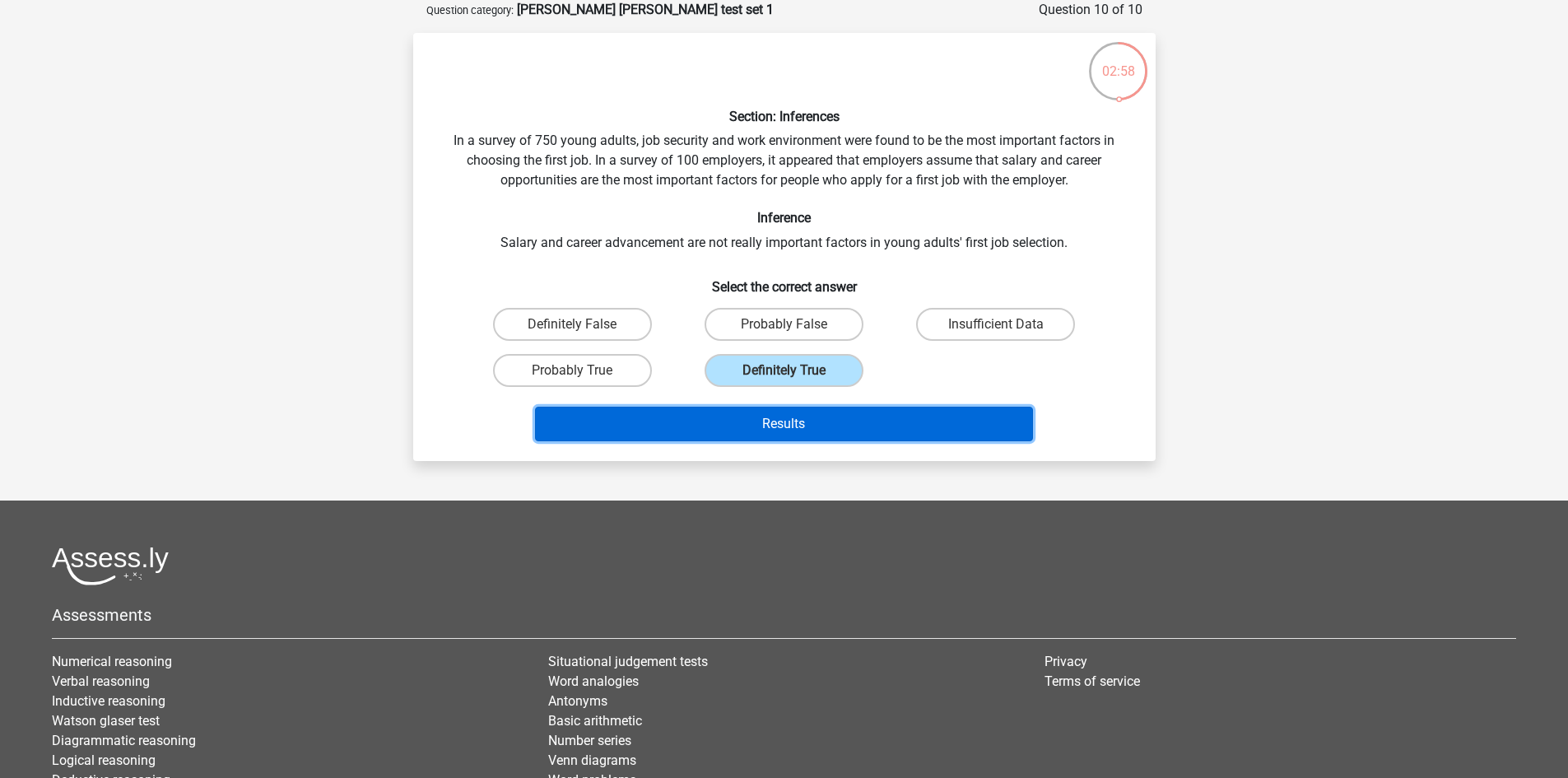
click at [817, 421] on button "Results" at bounding box center [784, 424] width 497 height 35
